Goal: Task Accomplishment & Management: Use online tool/utility

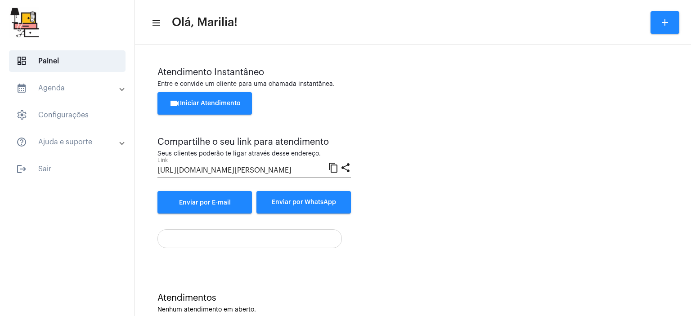
drag, startPoint x: 684, startPoint y: 226, endPoint x: 501, endPoint y: -42, distance: 325.1
click at [443, 113] on div "videocam Iniciar Atendimento" at bounding box center [413, 108] width 511 height 32
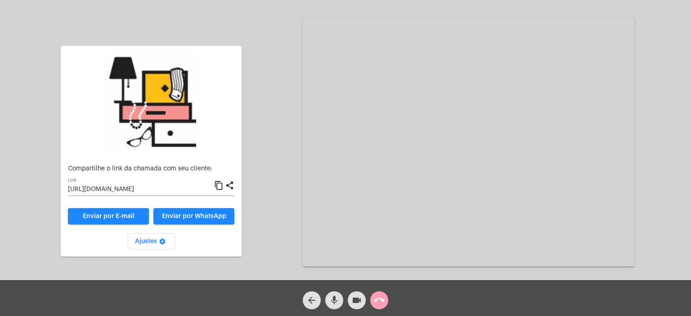
click at [380, 305] on mat-icon "call_end" at bounding box center [379, 300] width 11 height 11
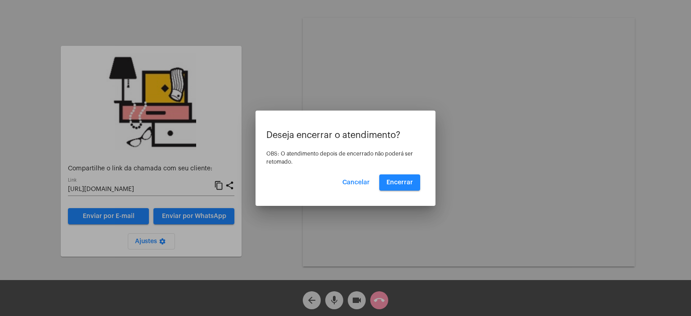
click at [380, 305] on div at bounding box center [345, 158] width 691 height 316
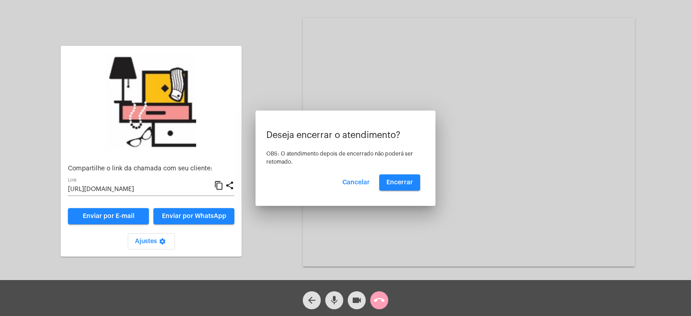
click at [380, 305] on mat-icon "call_end" at bounding box center [379, 300] width 11 height 11
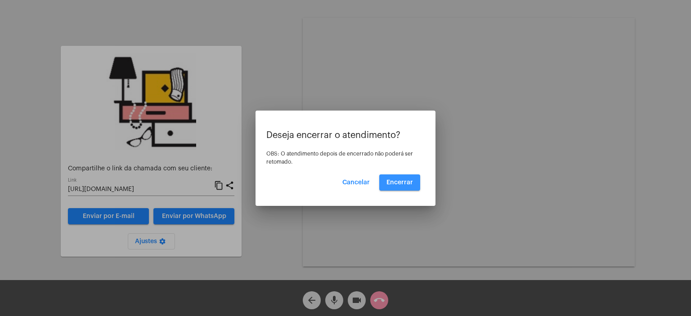
click at [397, 185] on span "Encerrar" at bounding box center [400, 183] width 27 height 6
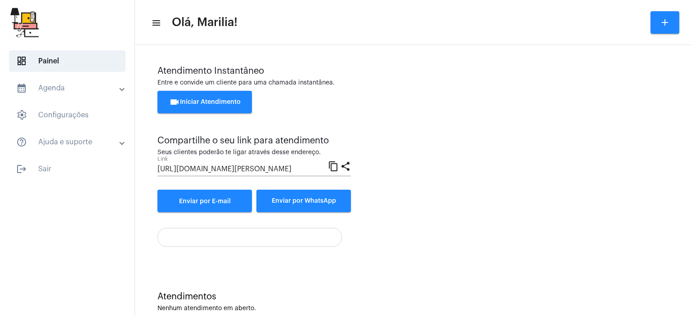
scroll to position [2, 0]
